Goal: Task Accomplishment & Management: Manage account settings

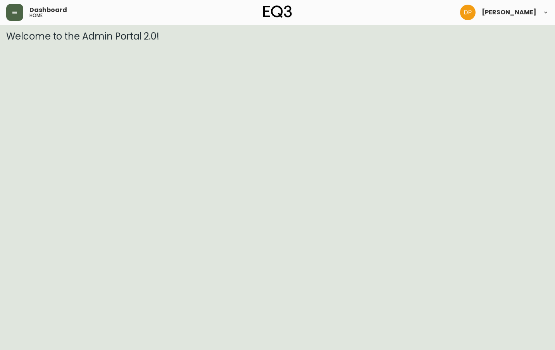
click at [19, 16] on button "button" at bounding box center [14, 12] width 17 height 17
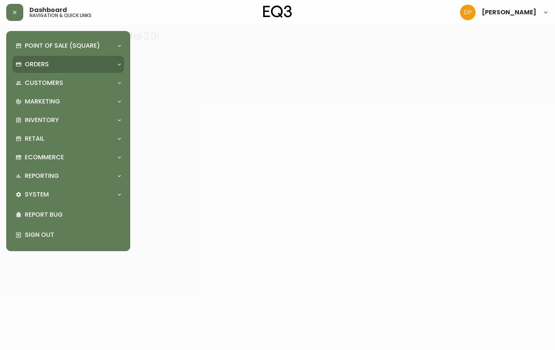
click at [37, 58] on div "Orders" at bounding box center [68, 64] width 112 height 17
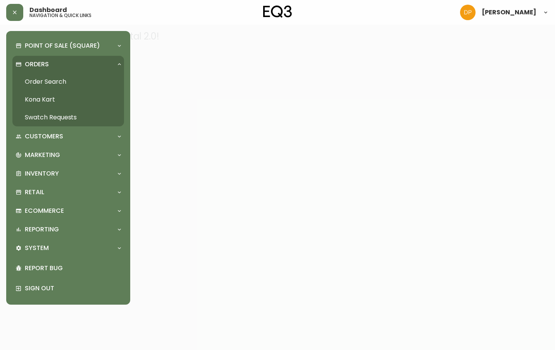
click at [74, 78] on link "Order Search" at bounding box center [68, 82] width 112 height 18
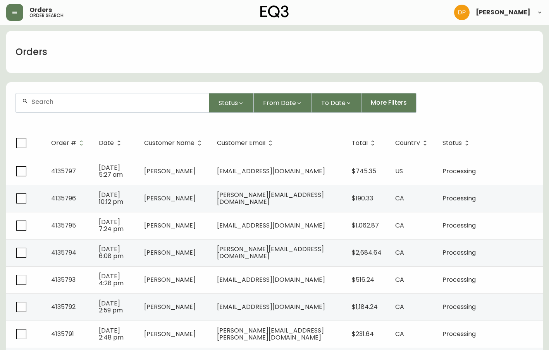
click at [93, 108] on div at bounding box center [112, 102] width 193 height 19
paste input "4134321"
type input "4134321"
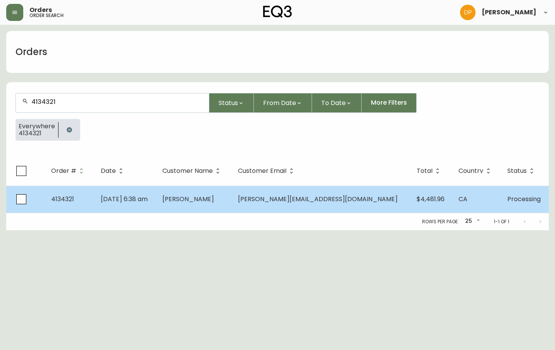
click at [320, 187] on td "[PERSON_NAME][EMAIL_ADDRESS][DOMAIN_NAME]" at bounding box center [321, 199] width 179 height 27
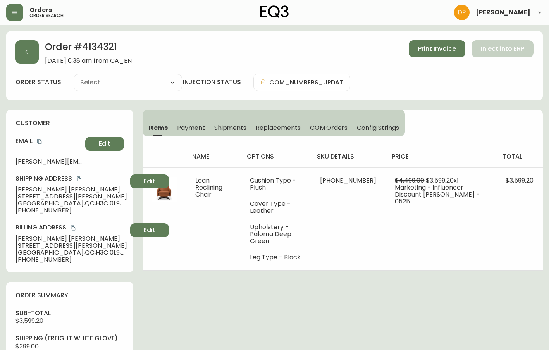
type input "Processing"
select select "PROCESSING"
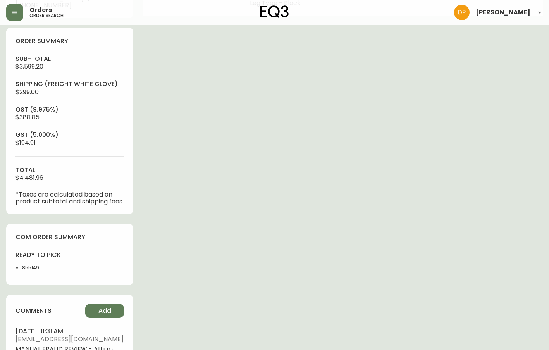
scroll to position [271, 0]
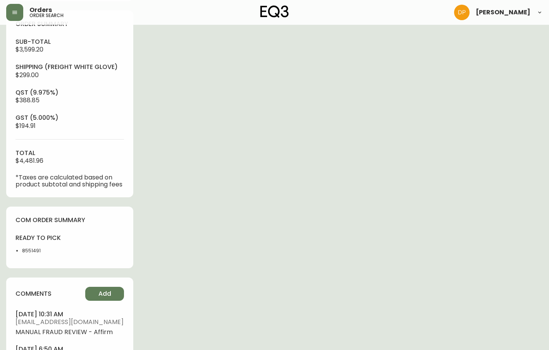
click at [37, 254] on li "8551491" at bounding box center [43, 250] width 43 height 7
copy li "8551491"
click at [145, 318] on div "Order # 4134321 [DATE] 6:38 am from [GEOGRAPHIC_DATA] Print Invoice Inject into…" at bounding box center [274, 84] width 537 height 649
